Goal: Find specific page/section: Find specific page/section

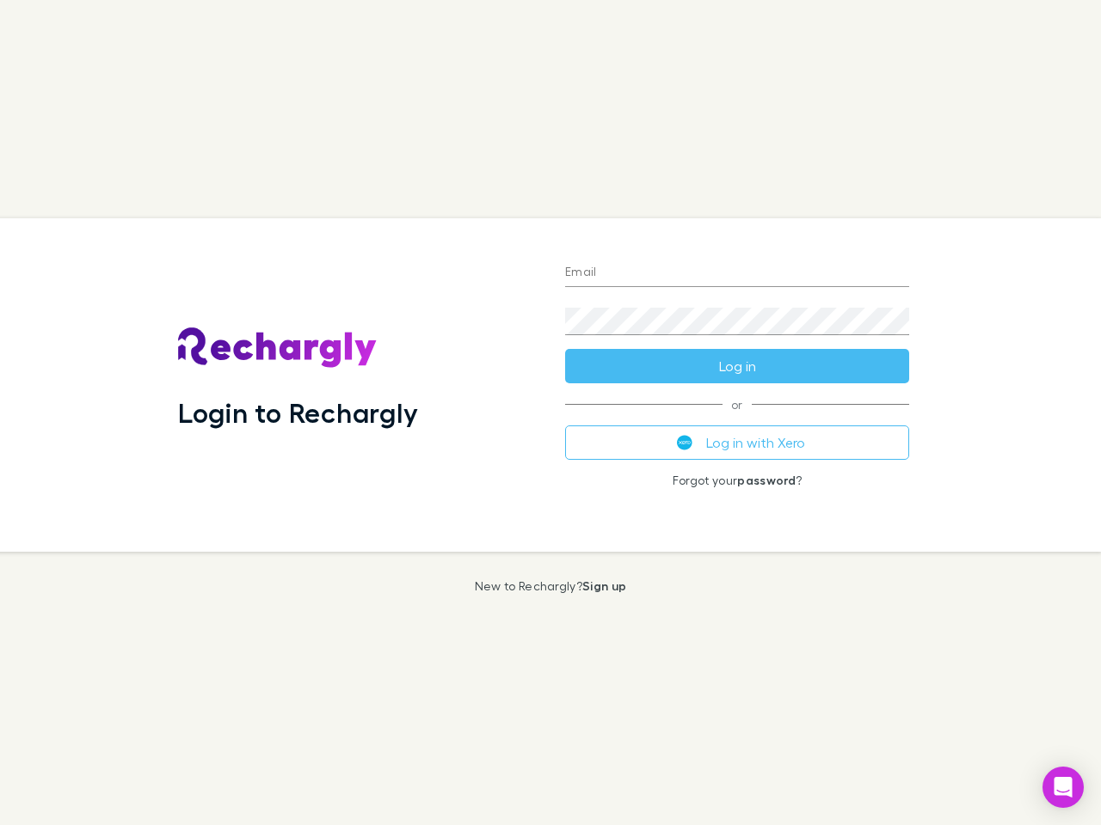
click at [550, 413] on div "Login to Rechargly" at bounding box center [357, 385] width 387 height 334
click at [737, 273] on input "Email" at bounding box center [737, 274] width 344 height 28
click at [737, 366] on button "Log in" at bounding box center [737, 366] width 344 height 34
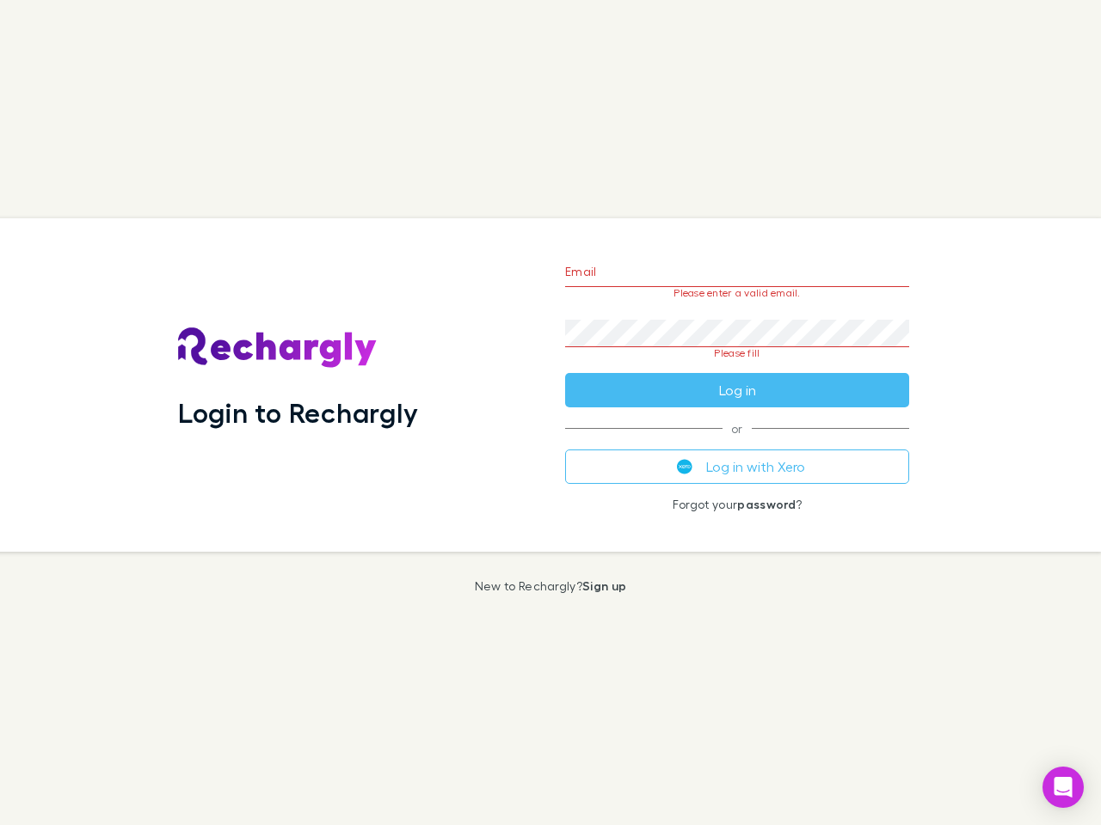
click at [737, 443] on div "Email Please enter a valid email. Password Please fill Log in or Log in with Xe…" at bounding box center [736, 385] width 371 height 334
click at [1063, 788] on icon "Open Intercom Messenger" at bounding box center [1063, 787] width 18 height 21
